Goal: Obtain resource: Download file/media

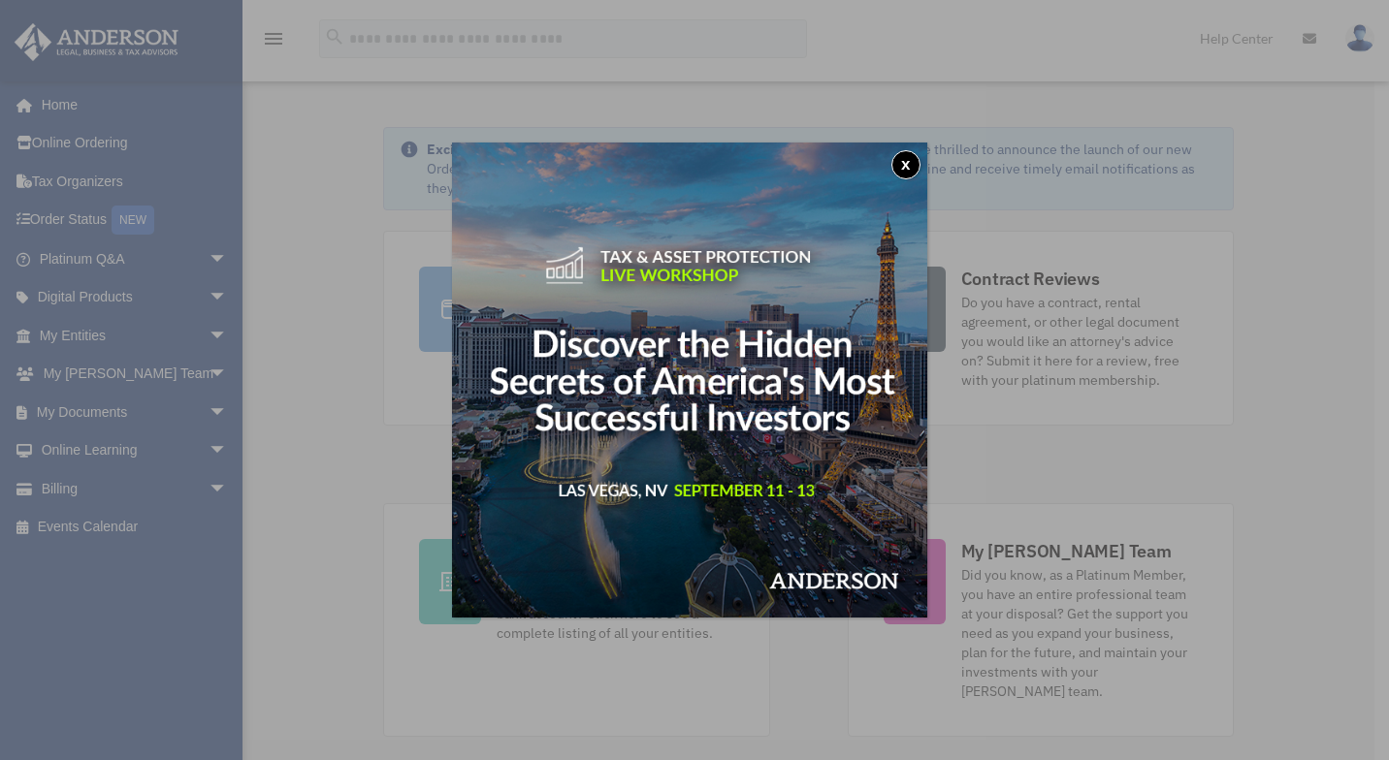
click at [912, 158] on button "x" at bounding box center [905, 164] width 29 height 29
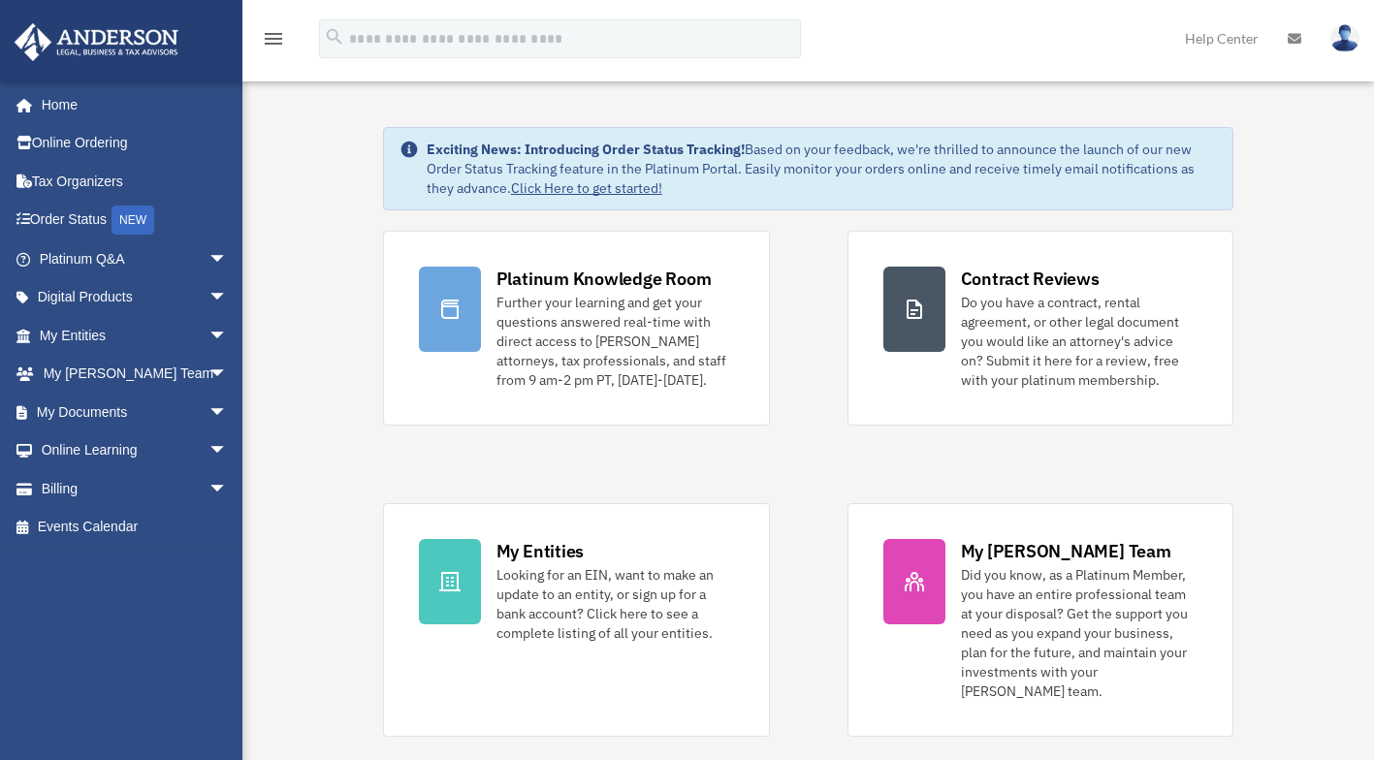
click at [209, 324] on span "arrow_drop_down" at bounding box center [228, 336] width 39 height 40
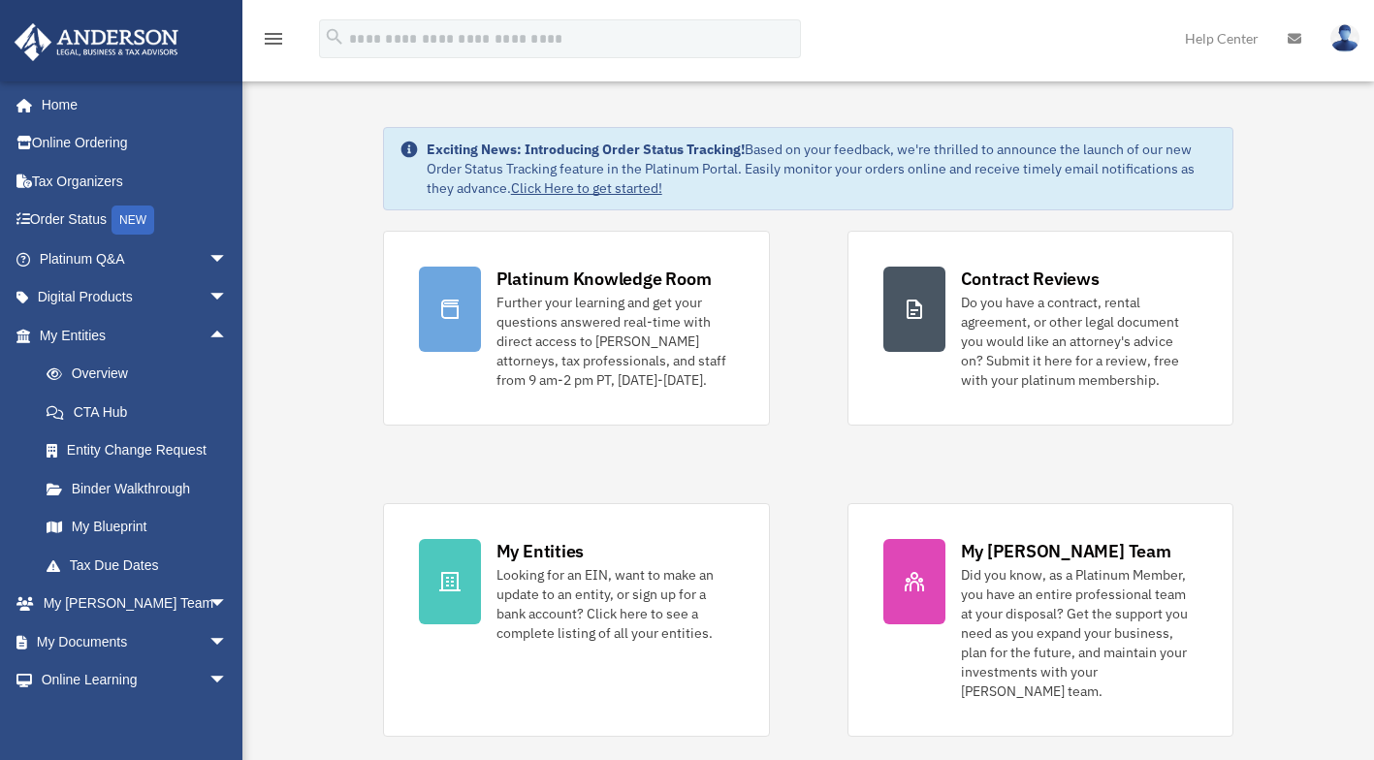
click at [209, 590] on span "arrow_drop_down" at bounding box center [228, 605] width 39 height 40
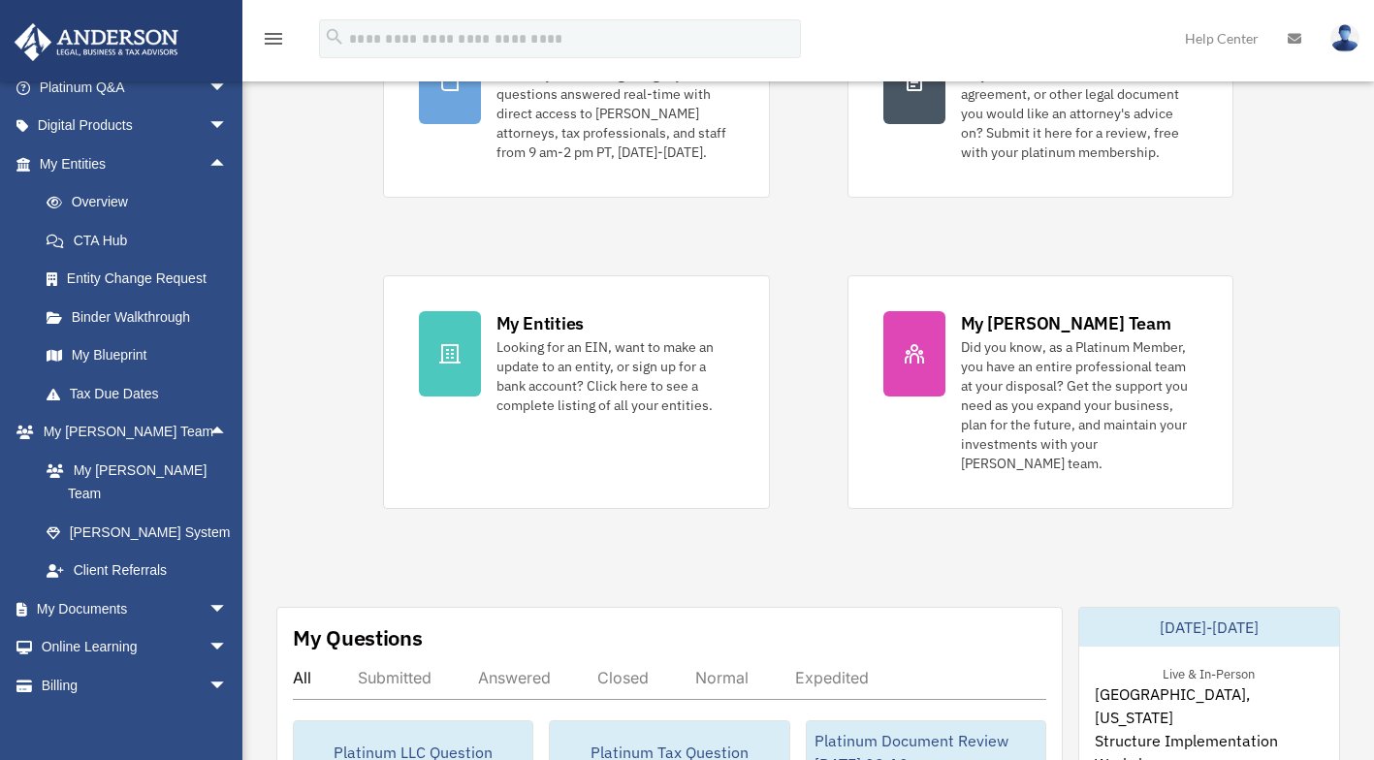
scroll to position [200, 0]
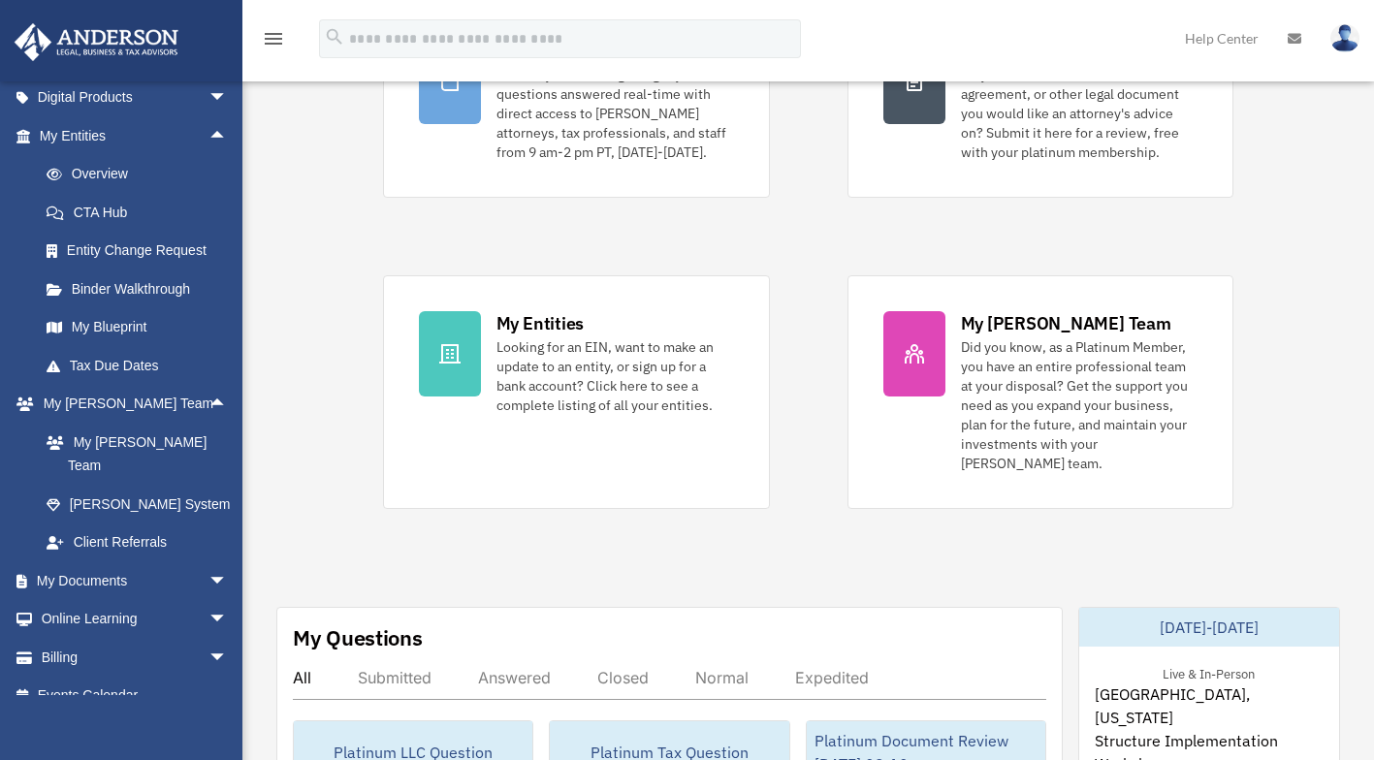
click at [209, 396] on span "arrow_drop_up" at bounding box center [228, 405] width 39 height 40
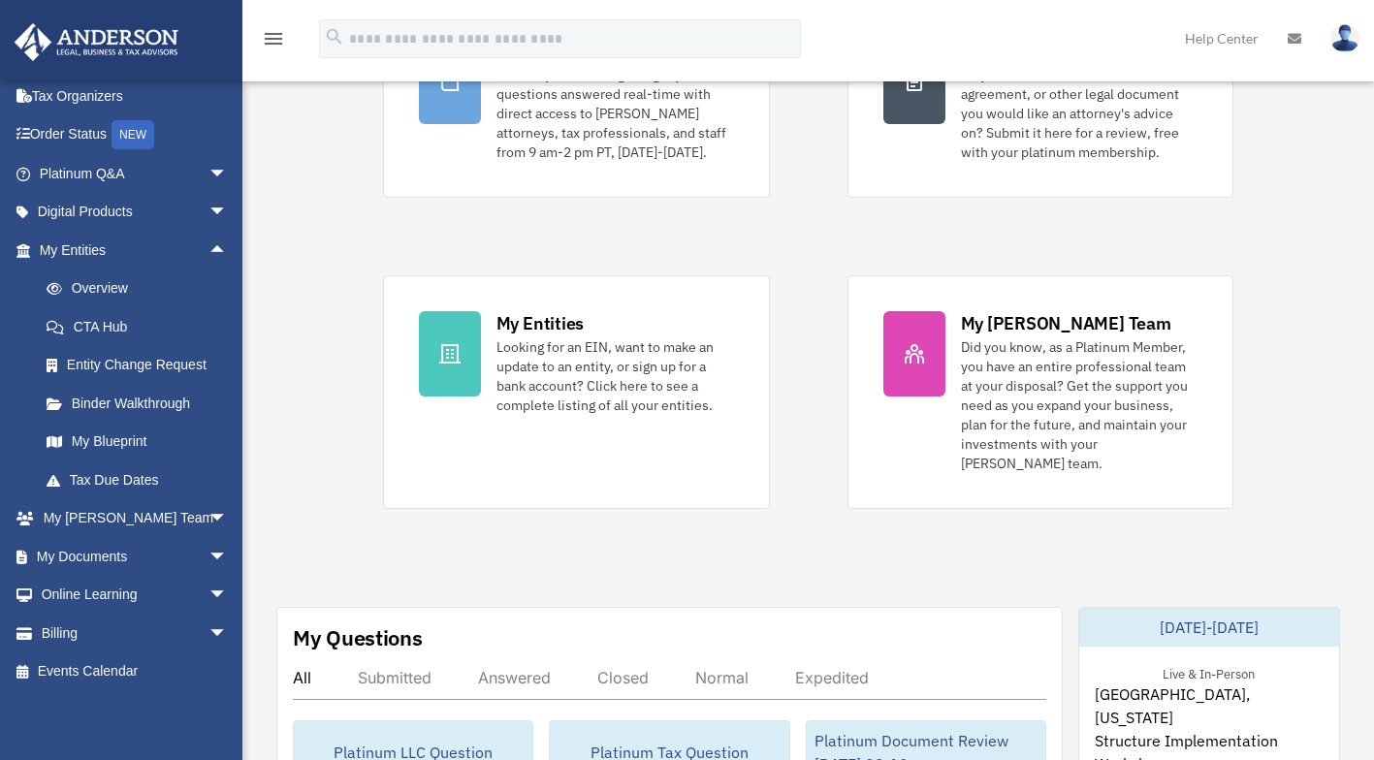
scroll to position [84, 0]
click at [209, 243] on span "arrow_drop_up" at bounding box center [228, 252] width 39 height 40
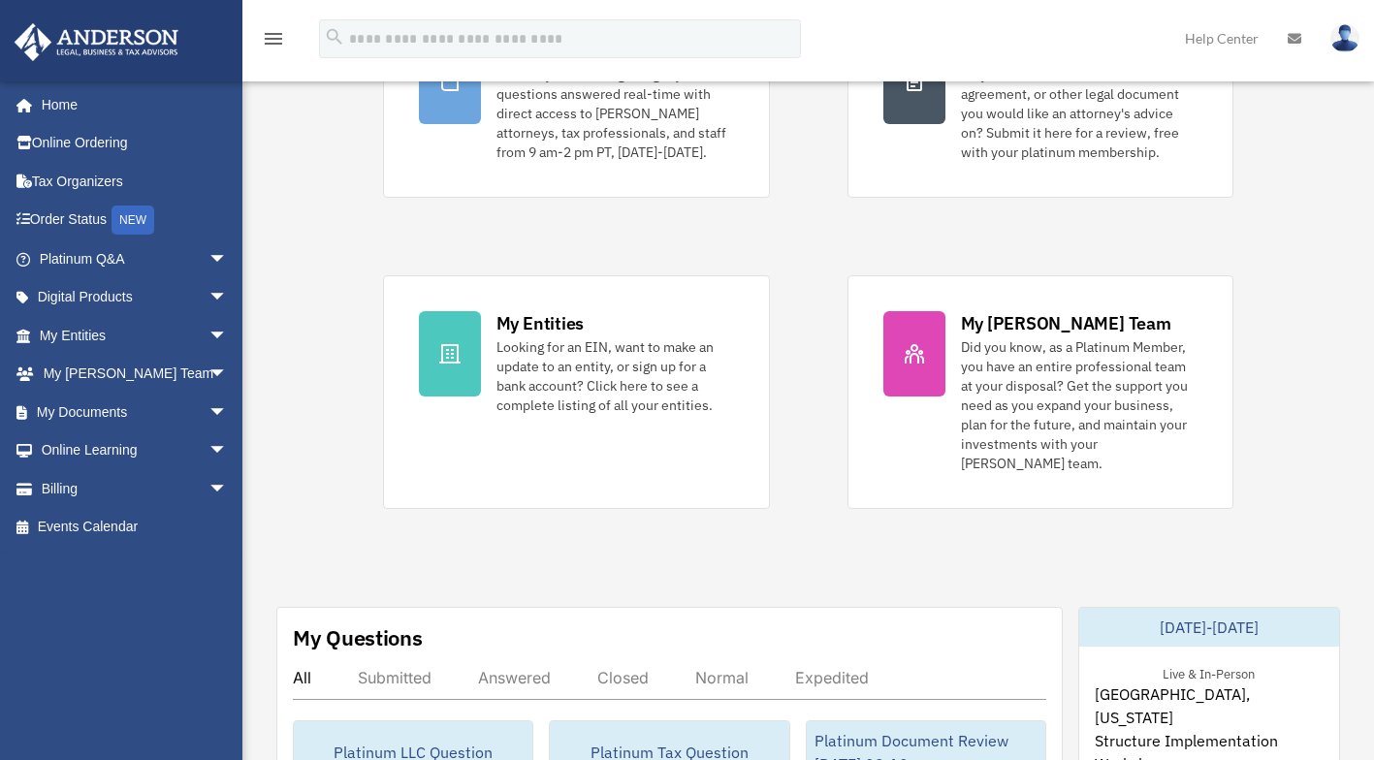
click at [209, 406] on span "arrow_drop_down" at bounding box center [228, 413] width 39 height 40
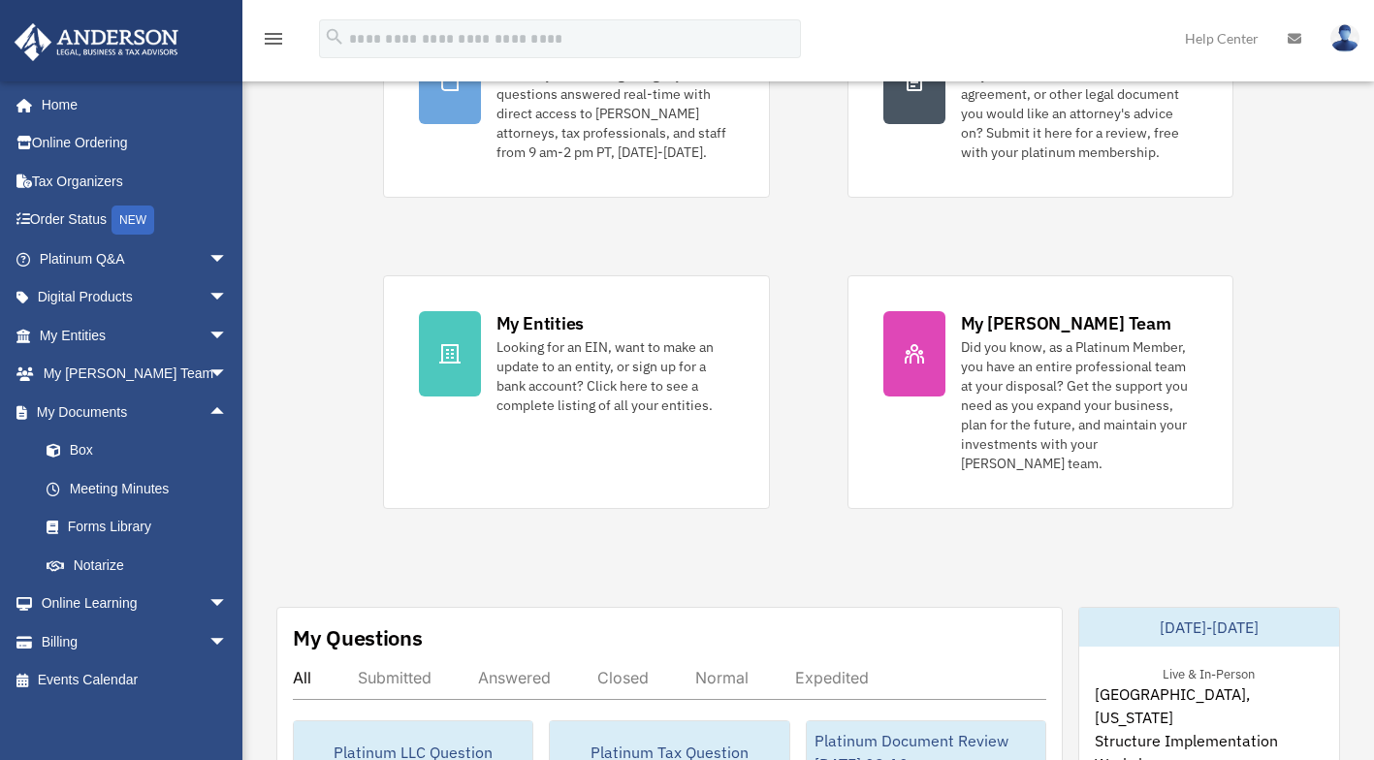
click at [90, 446] on link "Box" at bounding box center [142, 451] width 230 height 39
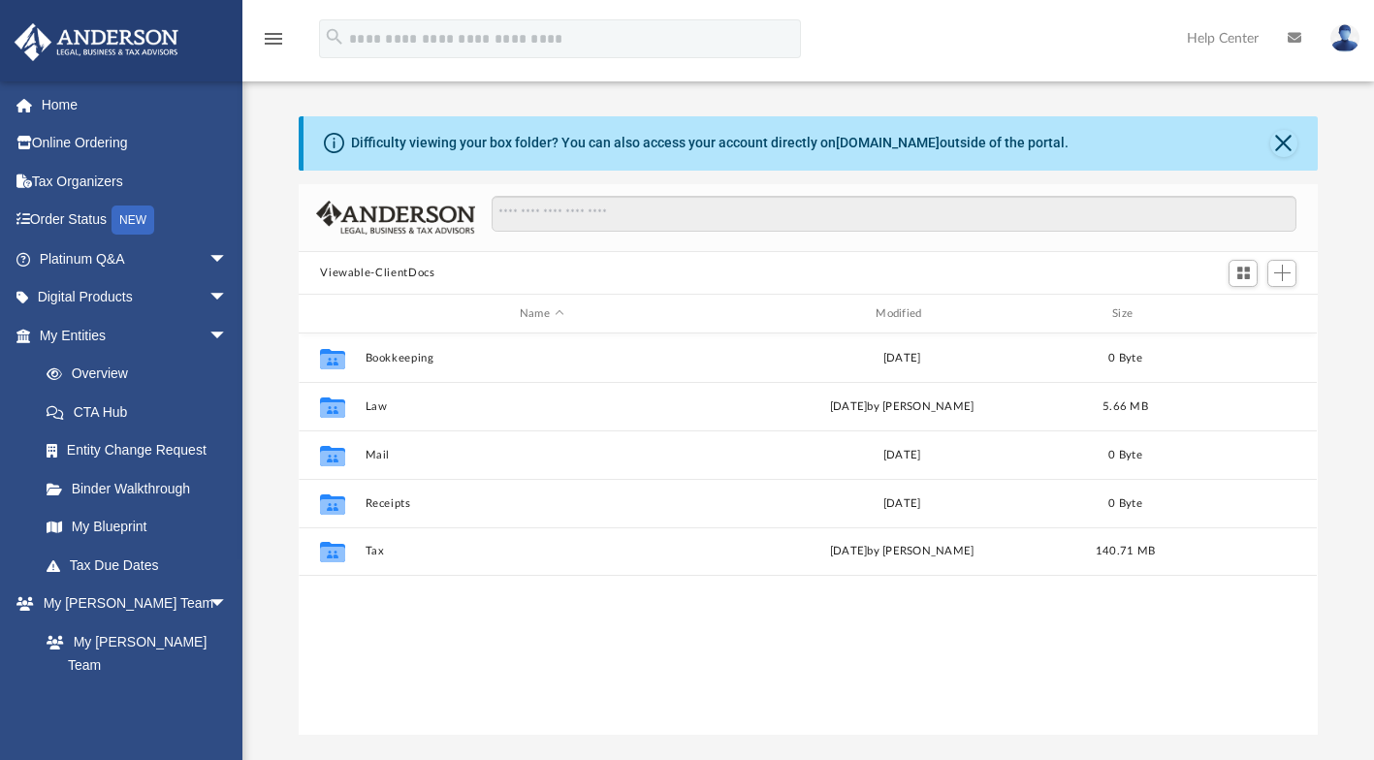
scroll to position [426, 1004]
click at [397, 549] on button "Tax" at bounding box center [542, 552] width 352 height 13
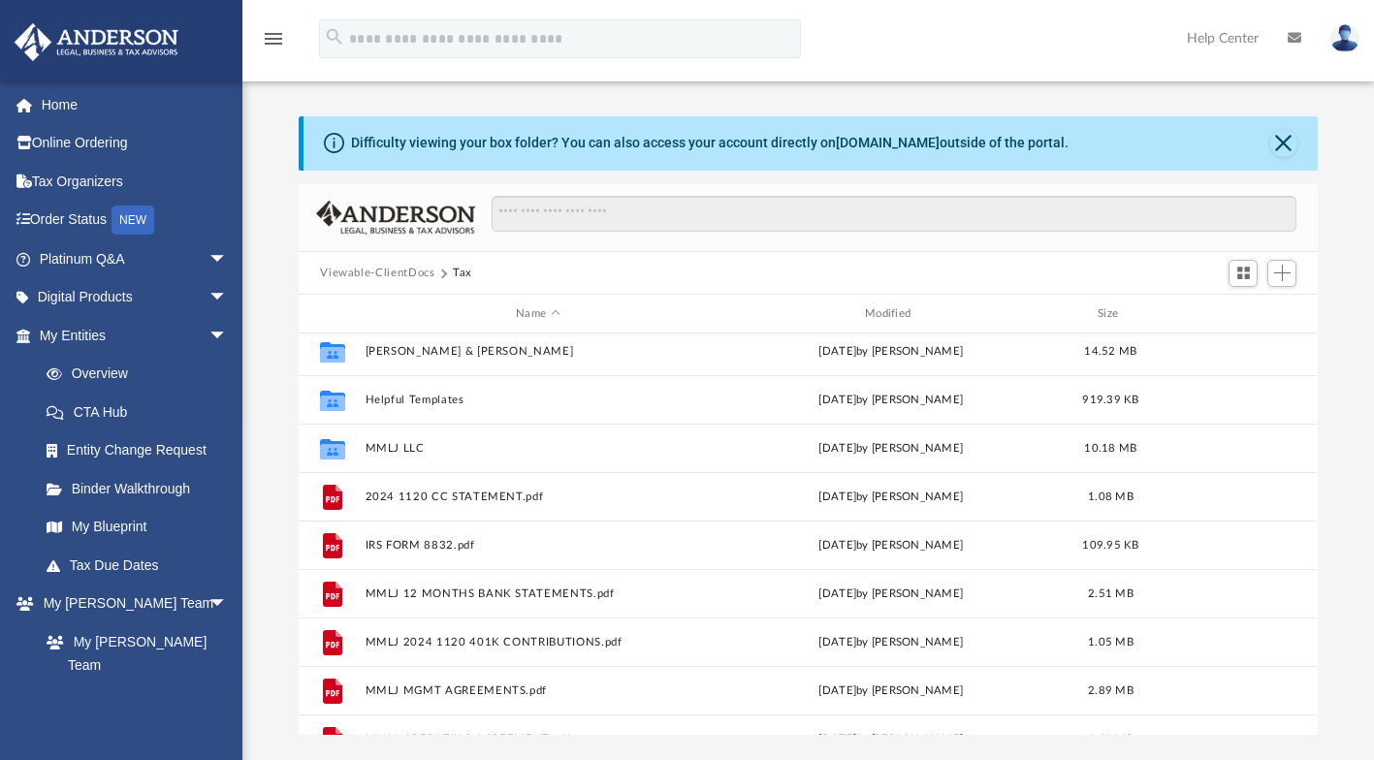
scroll to position [0, 0]
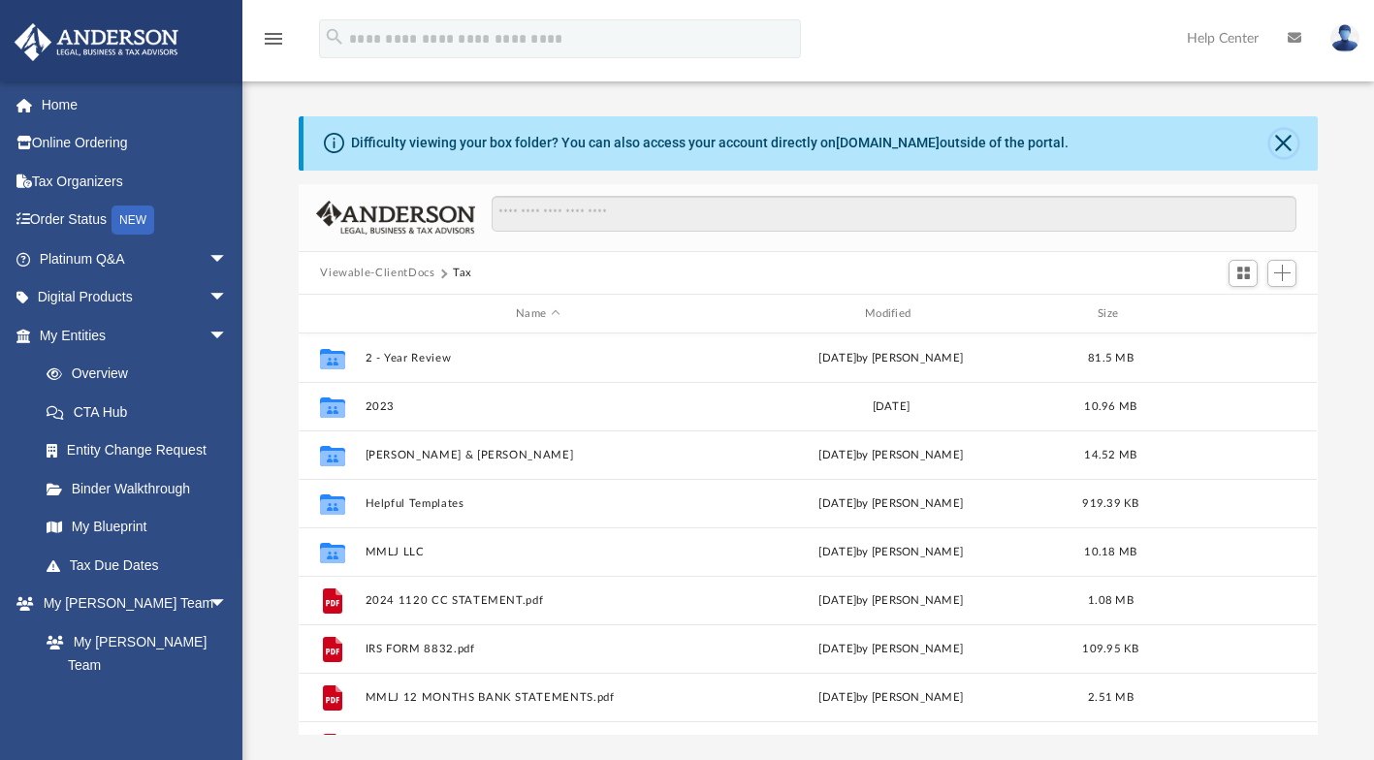
click at [1287, 143] on button "Close" at bounding box center [1283, 143] width 27 height 27
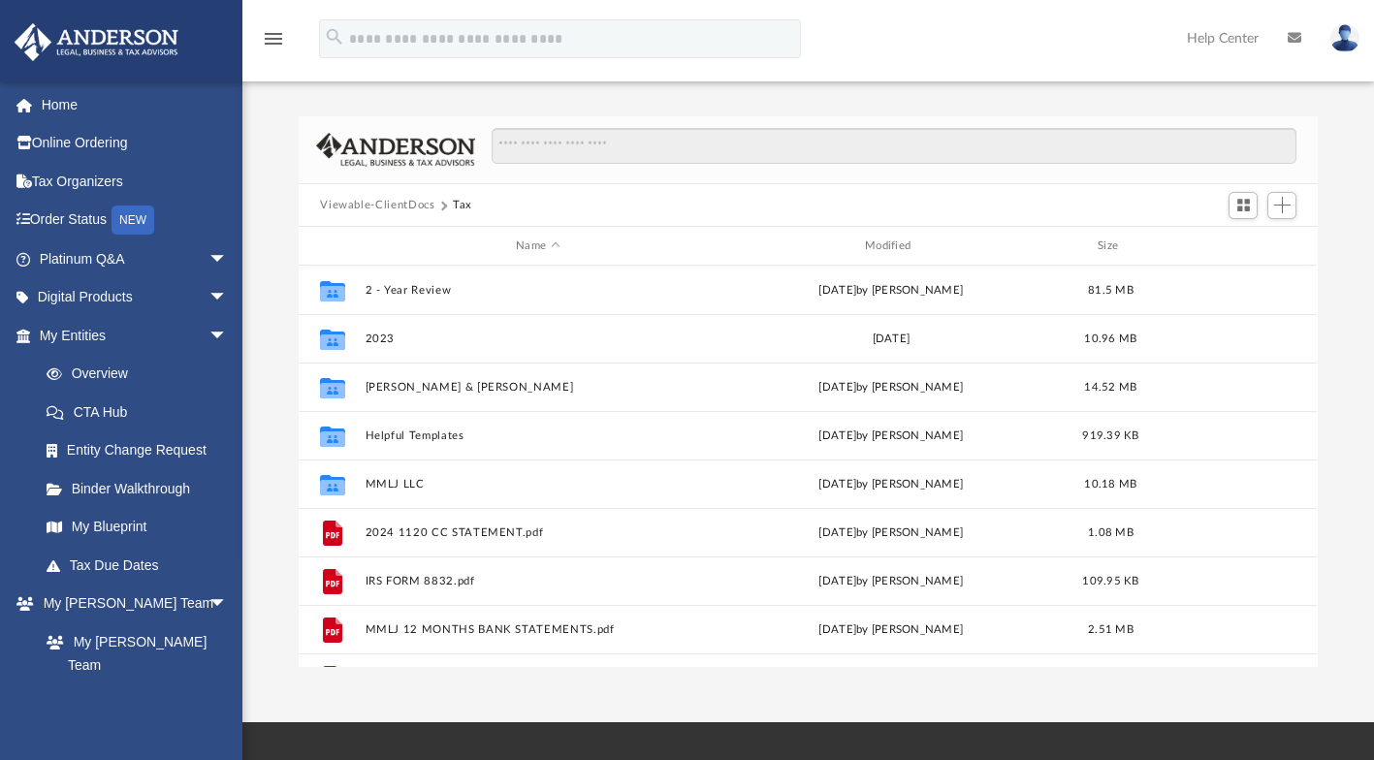
click at [195, 577] on link "Tax Due Dates" at bounding box center [142, 565] width 230 height 39
click at [209, 605] on span "arrow_drop_down" at bounding box center [228, 605] width 39 height 40
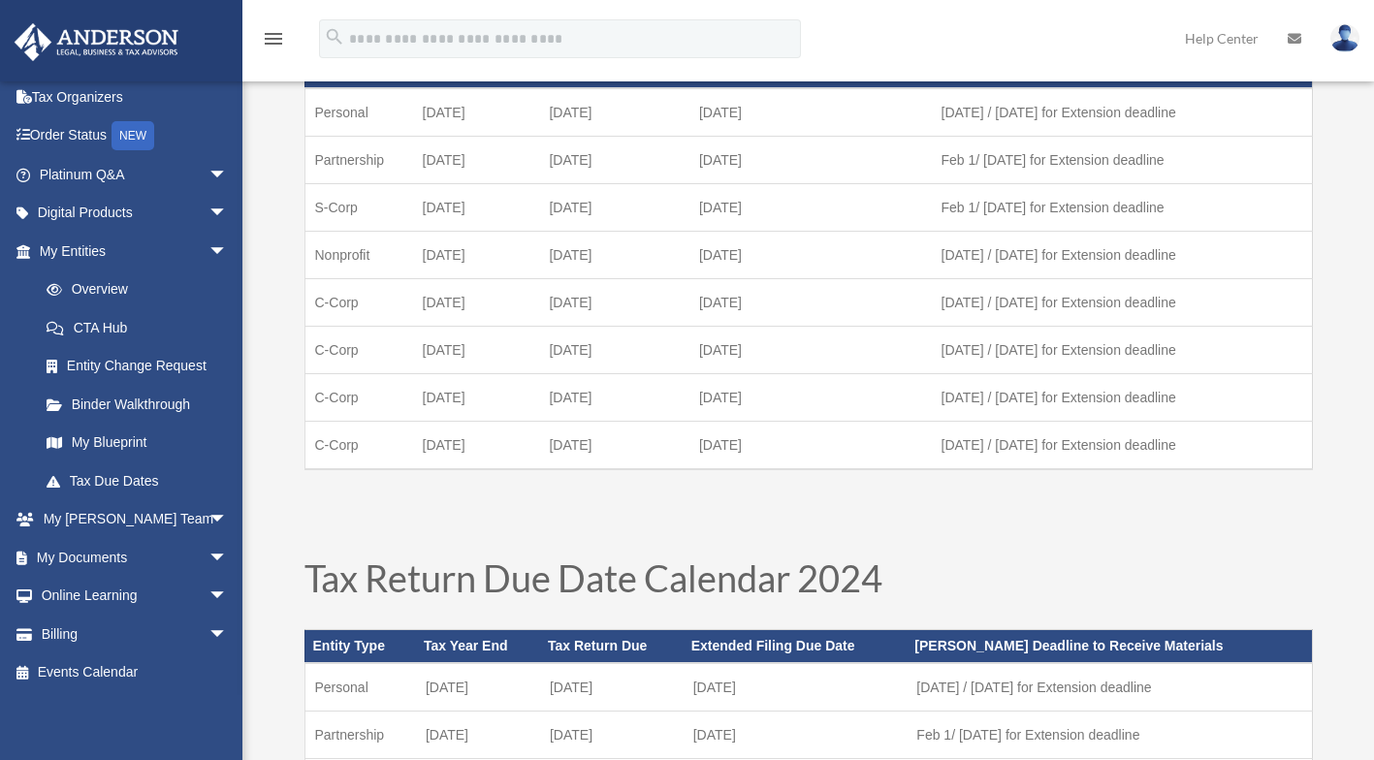
scroll to position [83, 0]
click at [209, 245] on span "arrow_drop_down" at bounding box center [228, 253] width 39 height 40
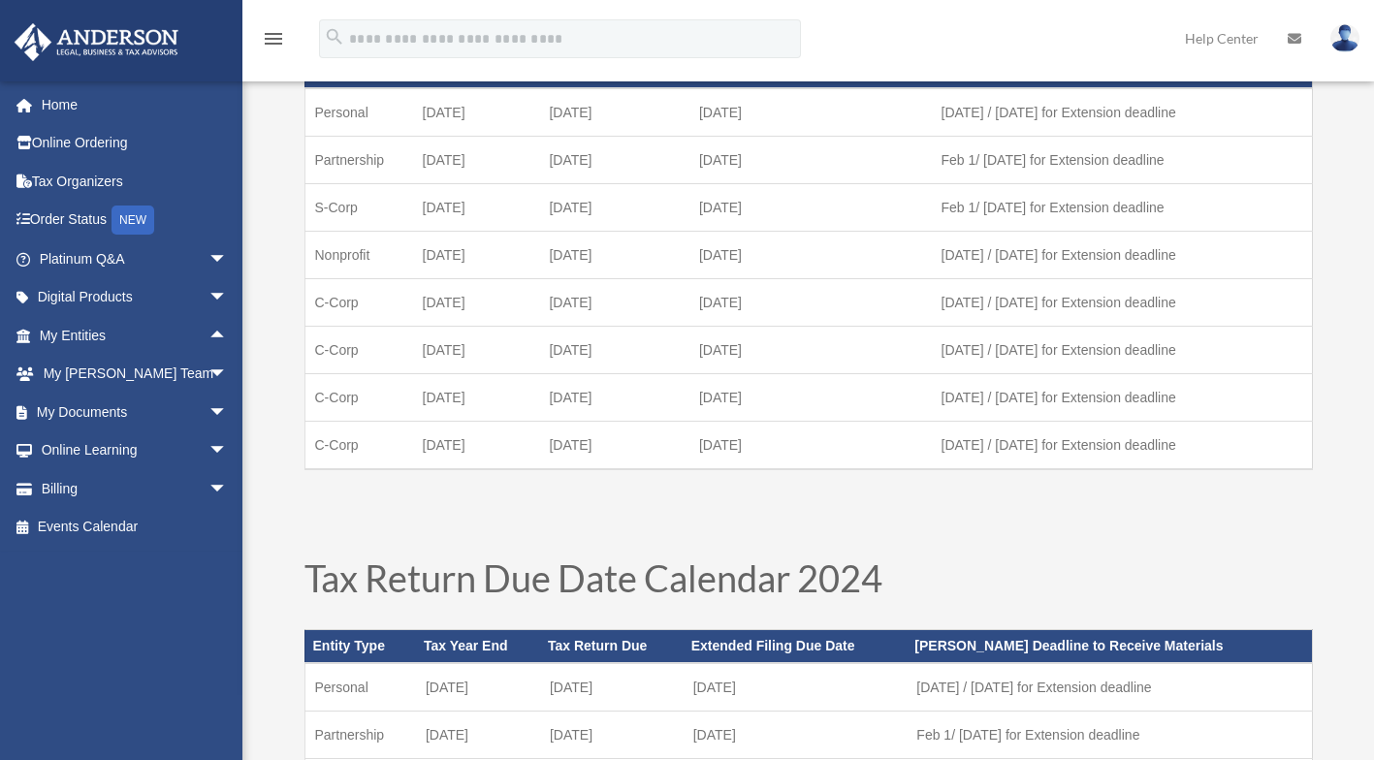
scroll to position [0, 0]
click at [209, 405] on span "arrow_drop_down" at bounding box center [228, 413] width 39 height 40
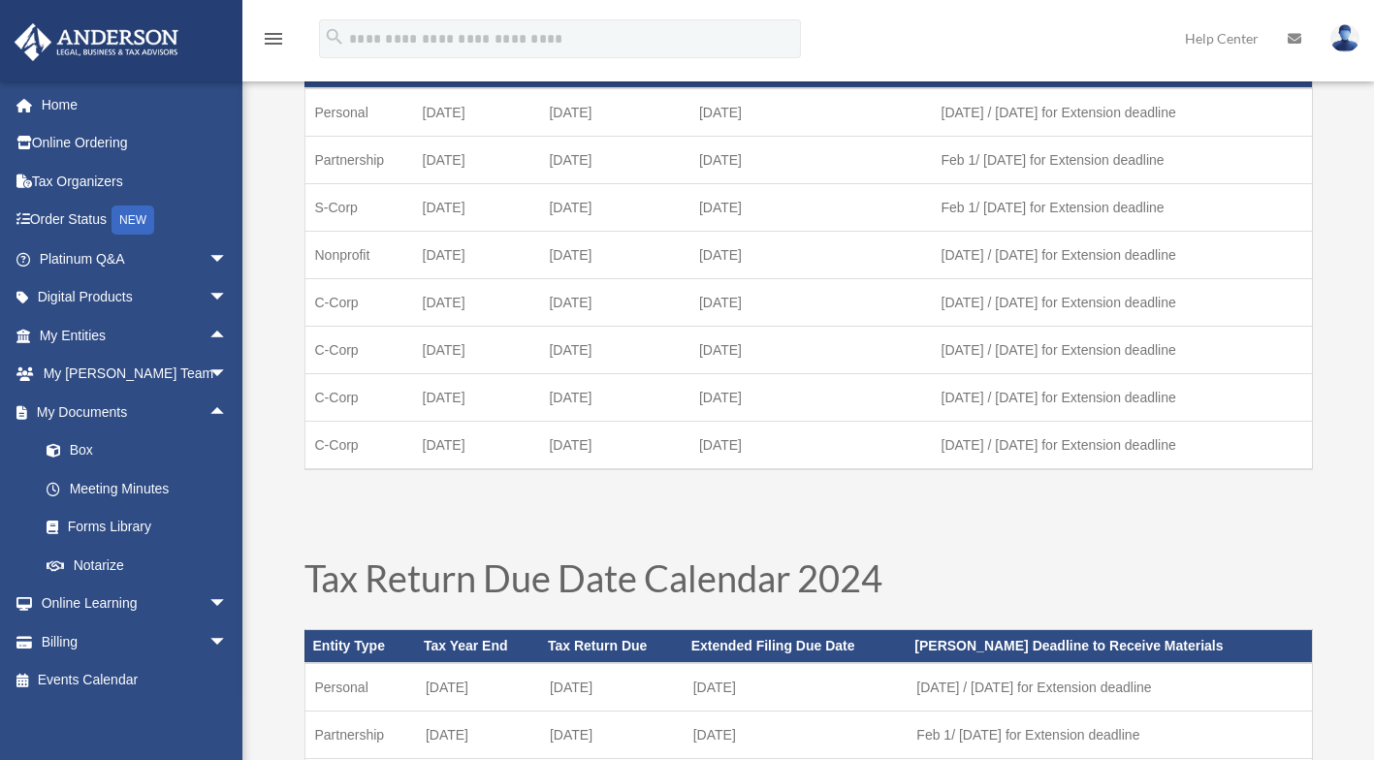
click at [80, 444] on link "Box" at bounding box center [142, 451] width 230 height 39
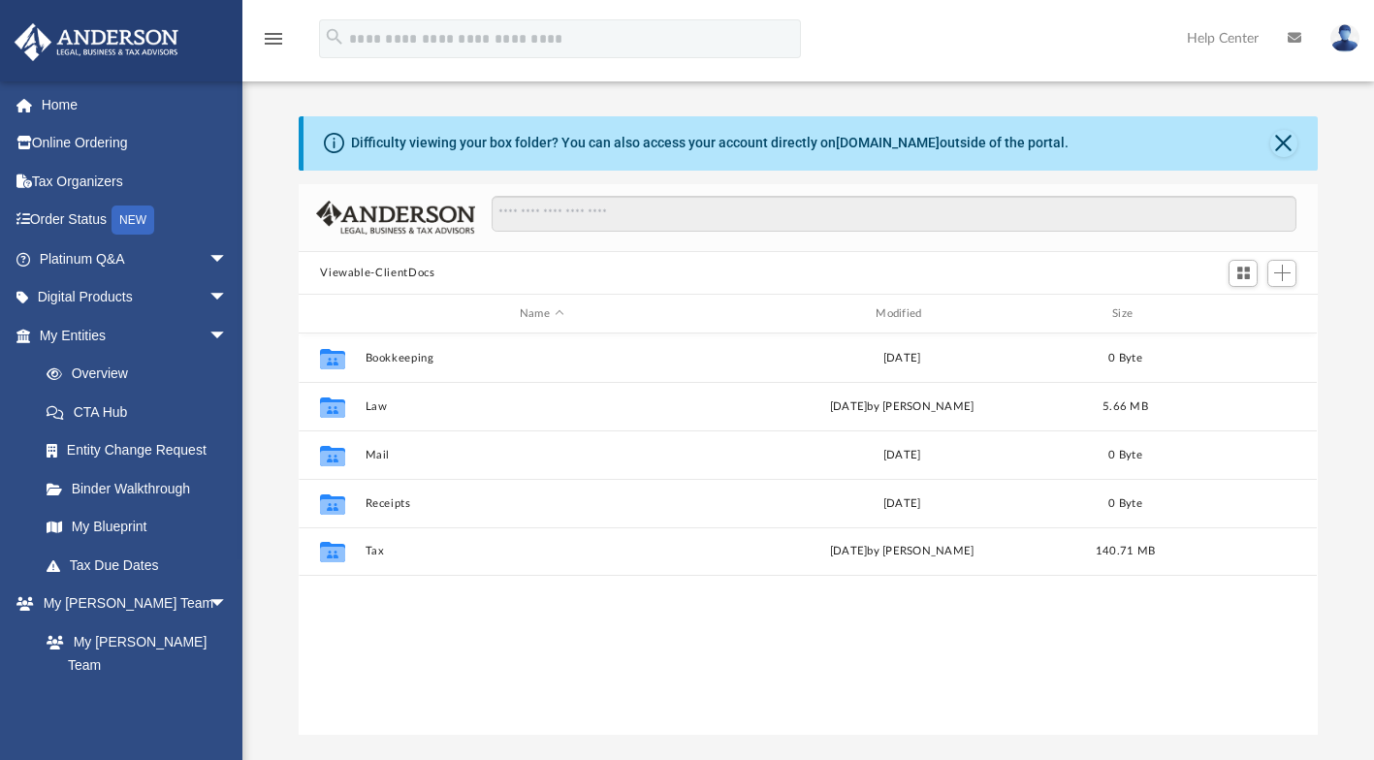
scroll to position [426, 1004]
click at [369, 548] on button "Tax" at bounding box center [542, 552] width 352 height 13
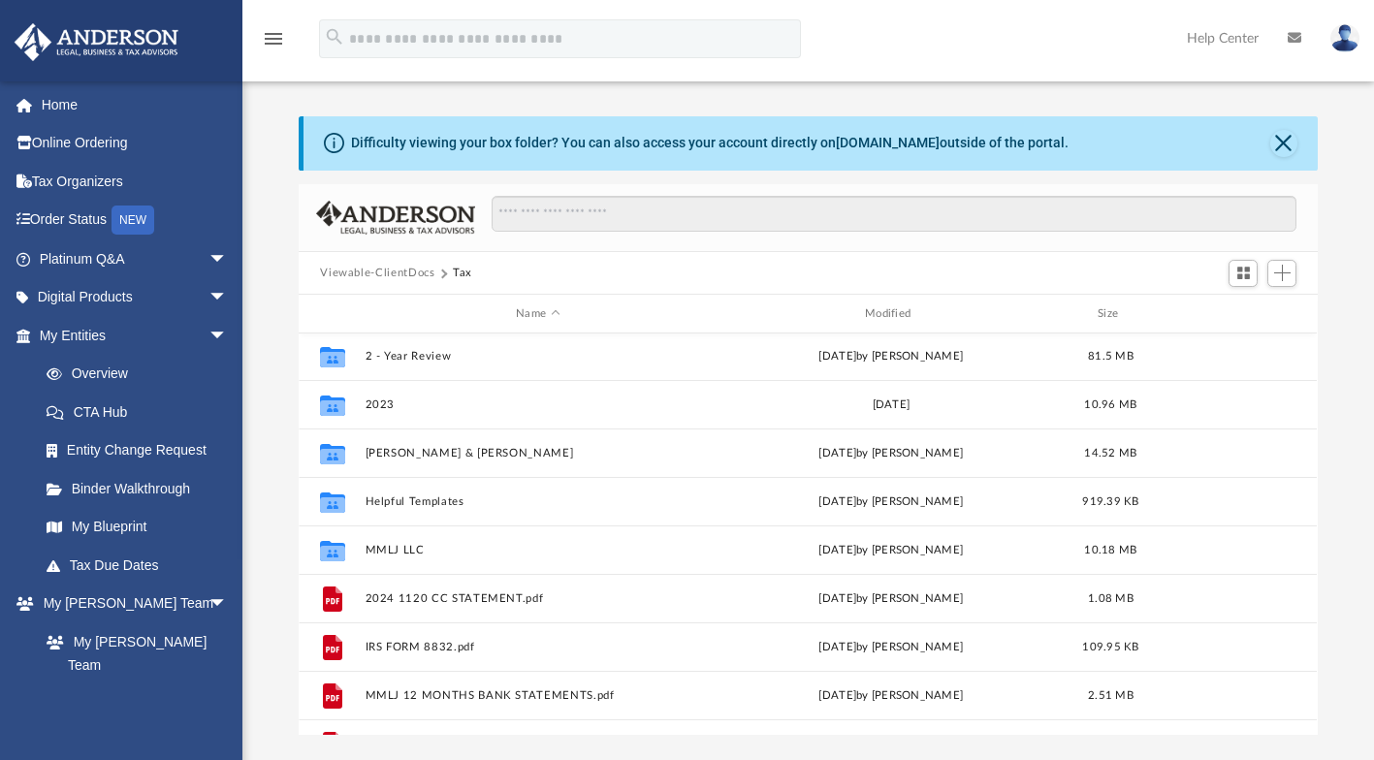
scroll to position [3, 0]
click at [502, 451] on button "[PERSON_NAME] & [PERSON_NAME]" at bounding box center [538, 452] width 345 height 13
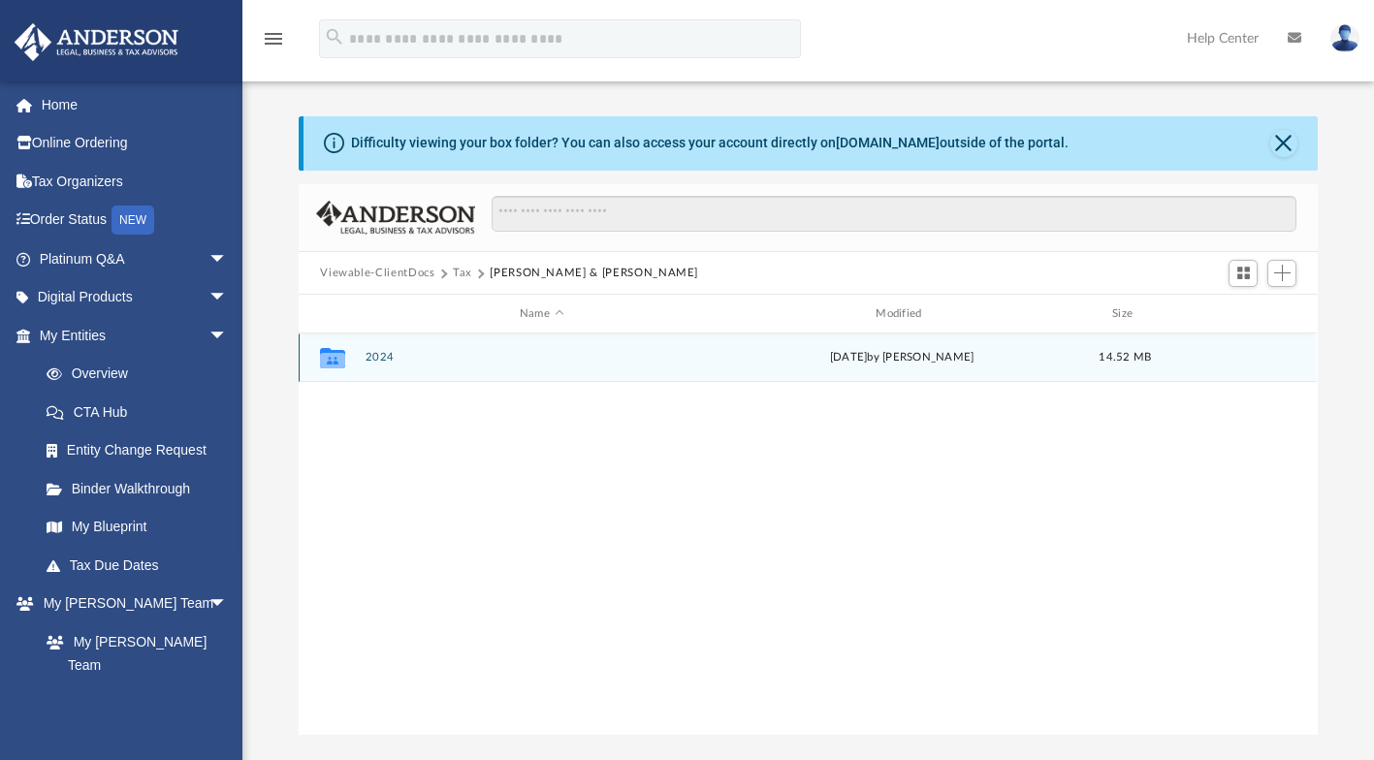
scroll to position [0, 0]
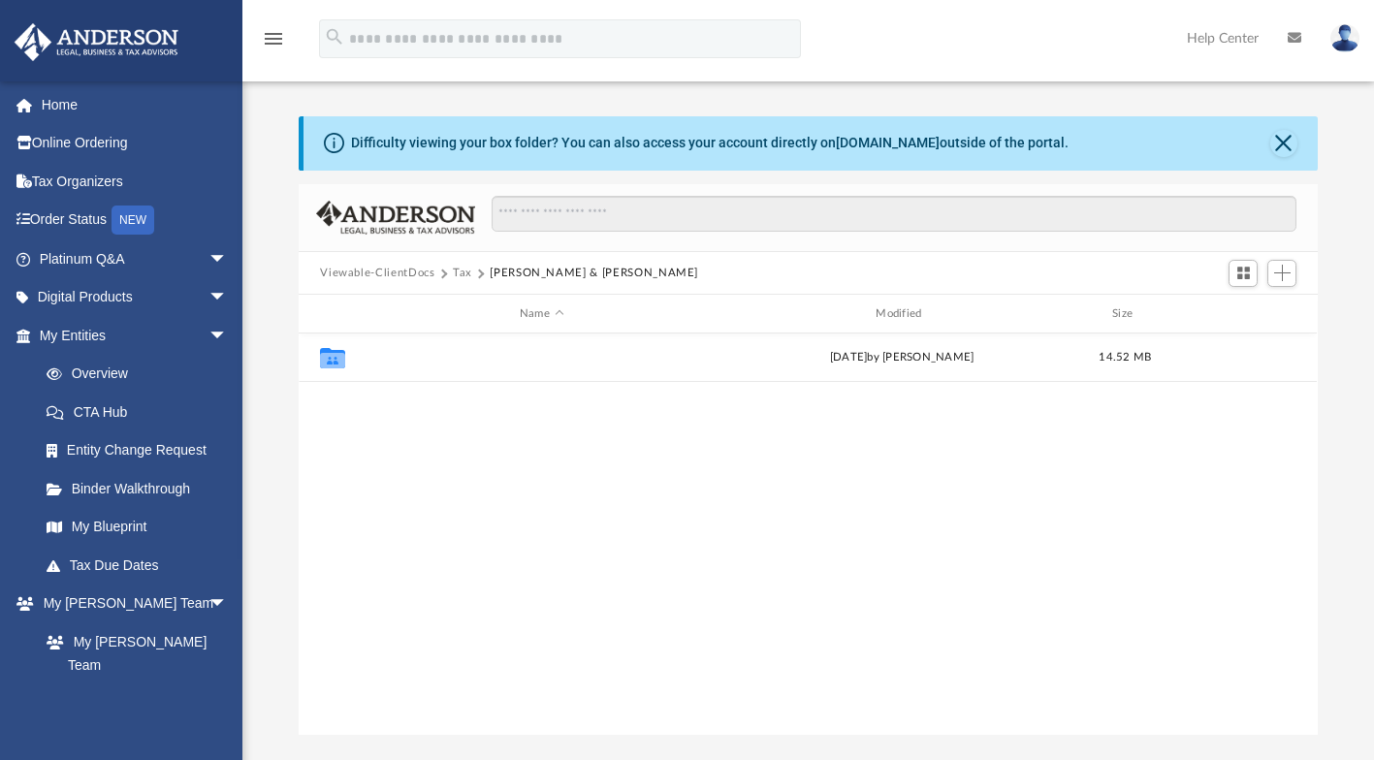
click at [432, 355] on button "2024" at bounding box center [542, 358] width 352 height 13
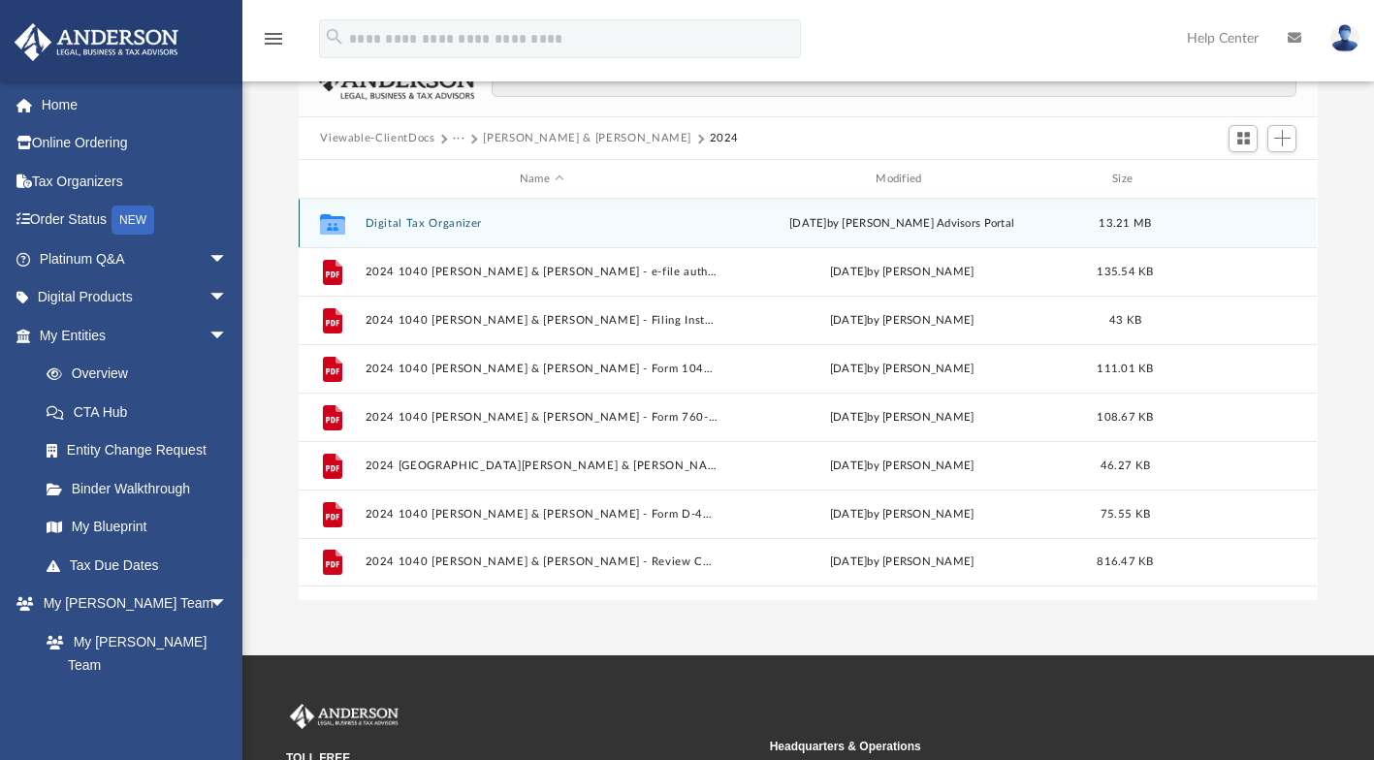
scroll to position [160, 0]
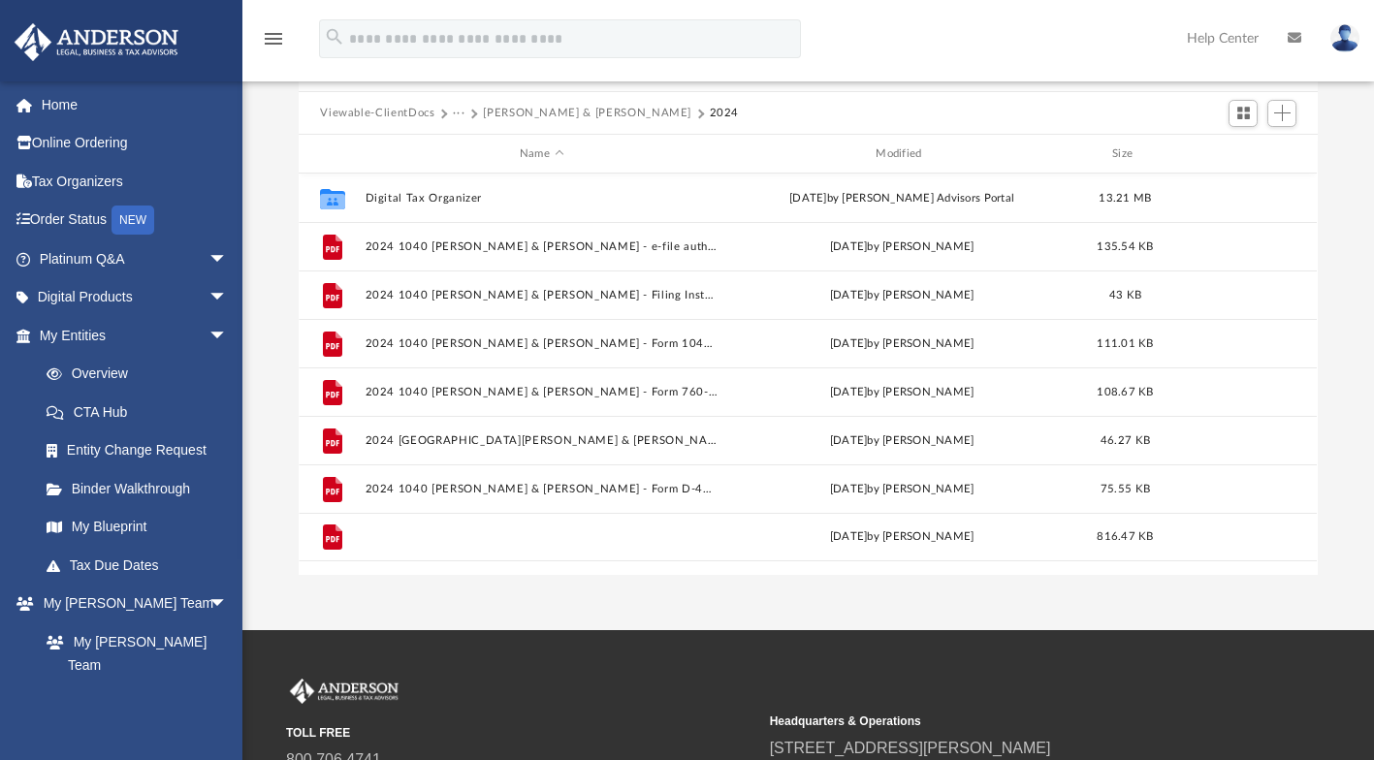
click at [579, 531] on button "2024 1040 [PERSON_NAME] & [PERSON_NAME] - Review Copy.pdf" at bounding box center [542, 537] width 352 height 13
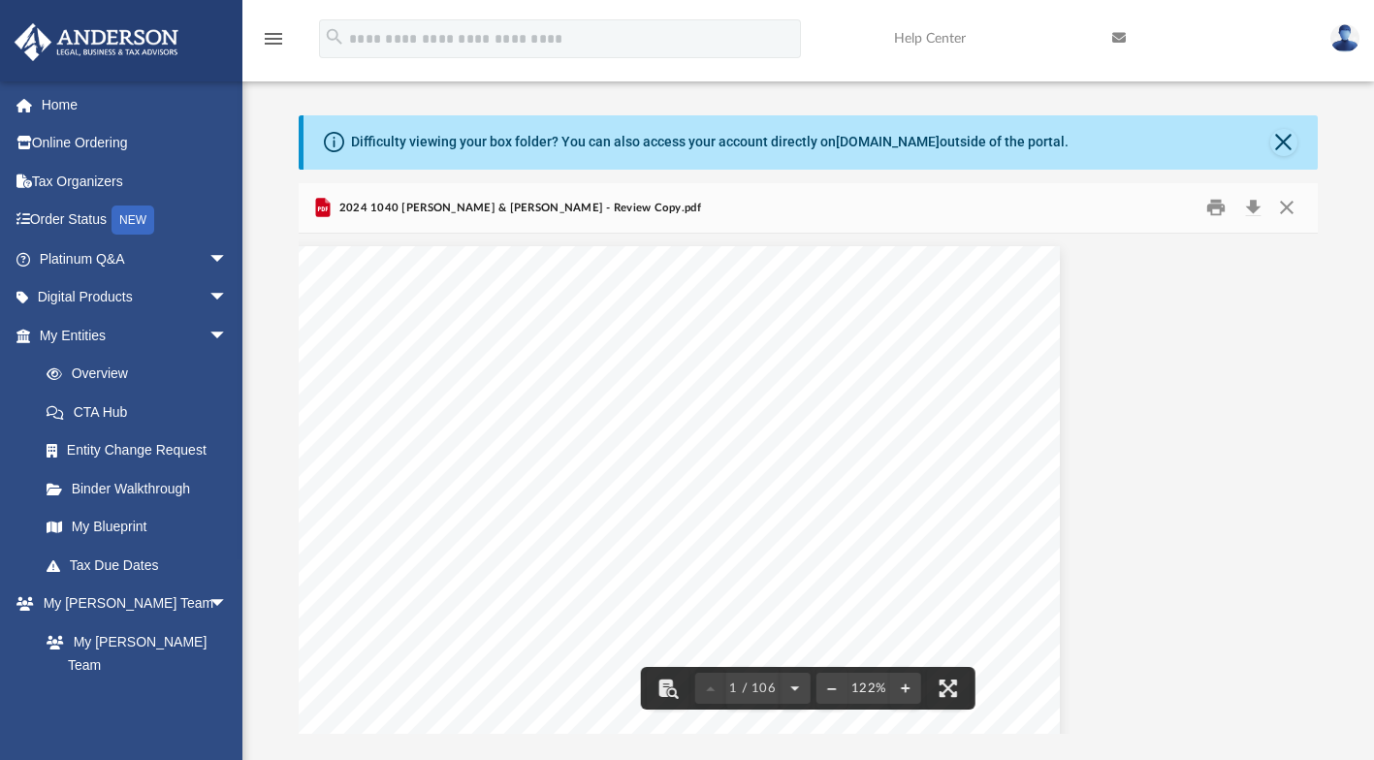
scroll to position [0, 0]
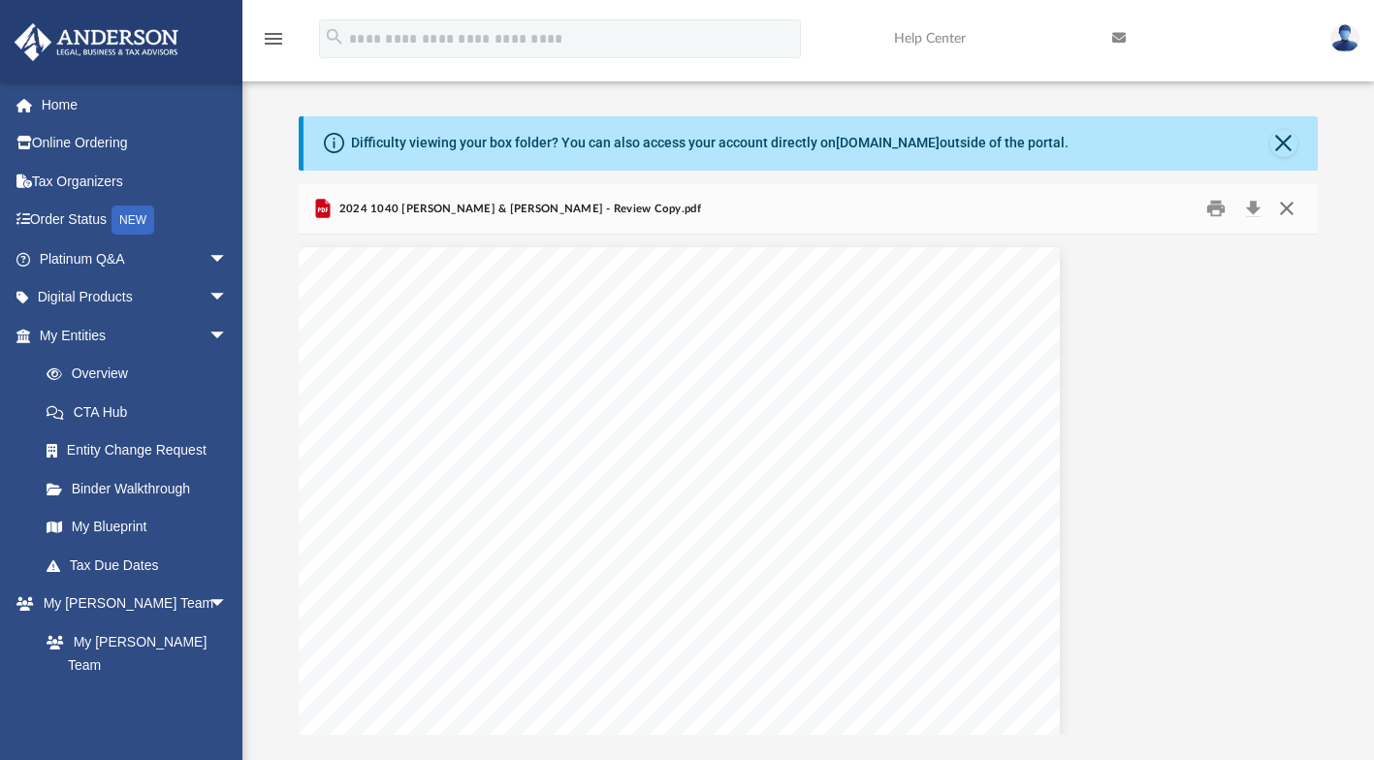
click at [1302, 201] on button "Close" at bounding box center [1287, 209] width 35 height 30
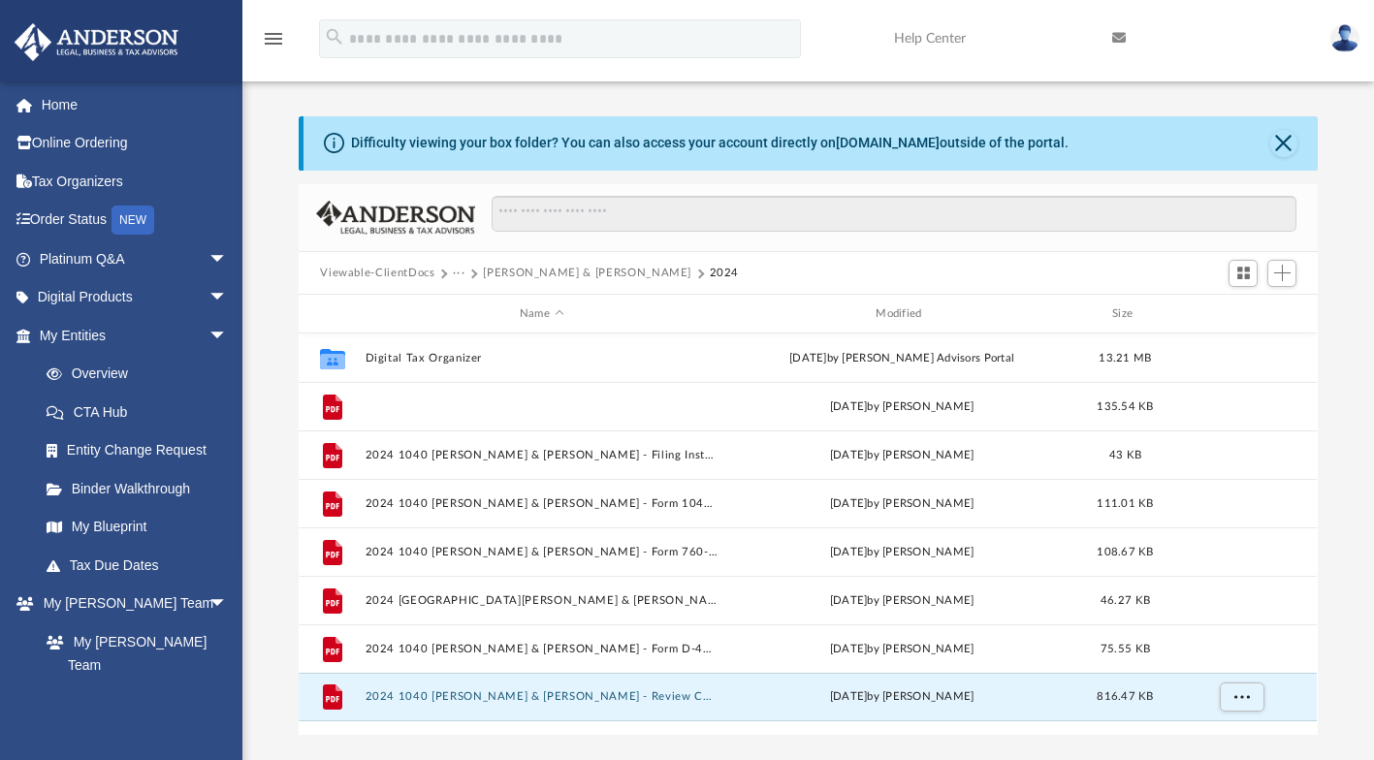
click at [608, 405] on button "2024 1040 [PERSON_NAME] & [PERSON_NAME] - e-file authorization - please sign.pdf" at bounding box center [542, 407] width 352 height 13
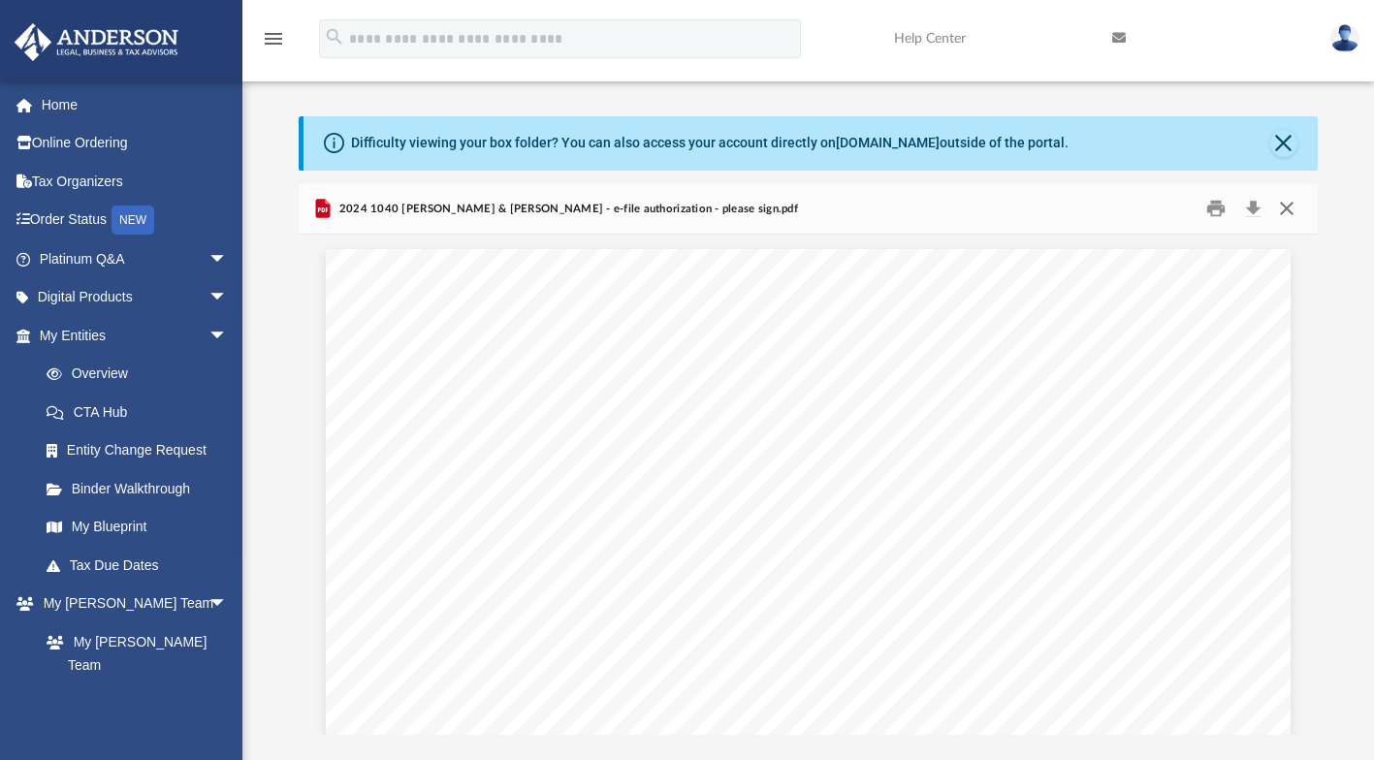
click at [1287, 205] on button "Close" at bounding box center [1287, 209] width 35 height 30
